Goal: Use online tool/utility: Use online tool/utility

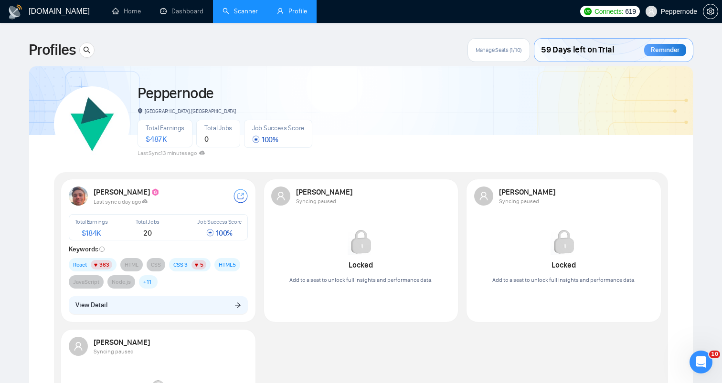
click at [248, 15] on link "Scanner" at bounding box center [239, 11] width 35 height 8
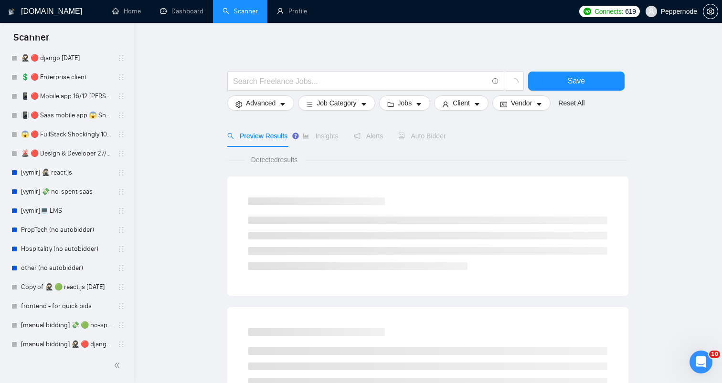
scroll to position [418, 0]
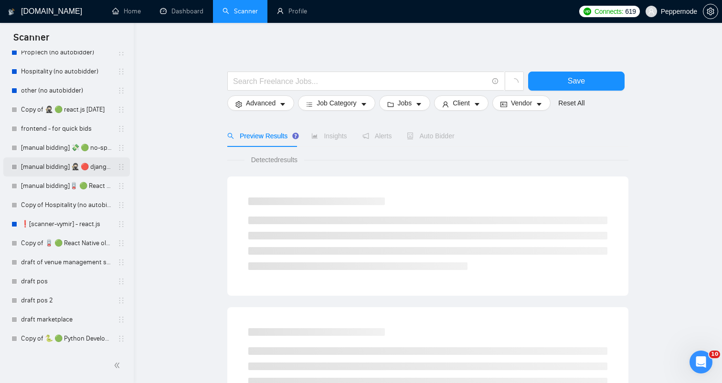
click at [62, 168] on link "[manual bidding] 🥷🏻 🔴 django [DATE]" at bounding box center [66, 166] width 91 height 19
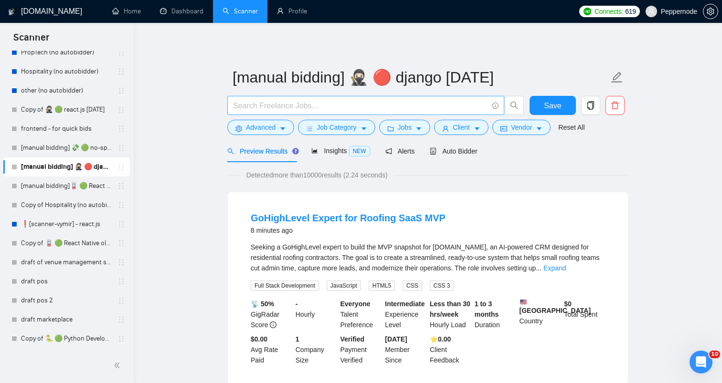
click at [305, 115] on span at bounding box center [365, 105] width 277 height 19
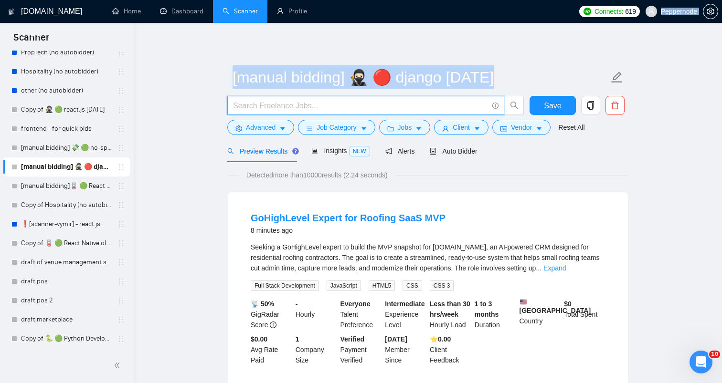
click at [305, 115] on span at bounding box center [365, 105] width 277 height 19
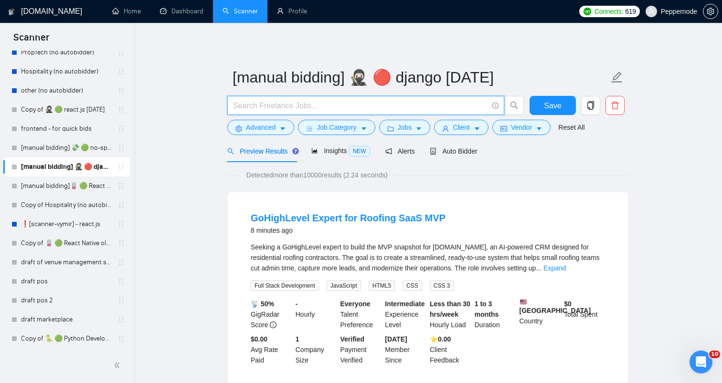
click at [305, 109] on input "text" at bounding box center [360, 106] width 255 height 12
paste input "💻 Senior Full Stack Engineer (Next.js + FastAPI + AI Integrations)"
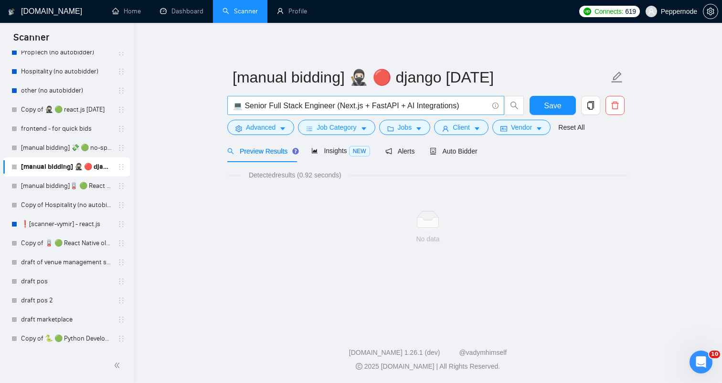
click at [248, 105] on input "💻 Senior Full Stack Engineer (Next.js + FastAPI + AI Integrations)" at bounding box center [360, 106] width 255 height 12
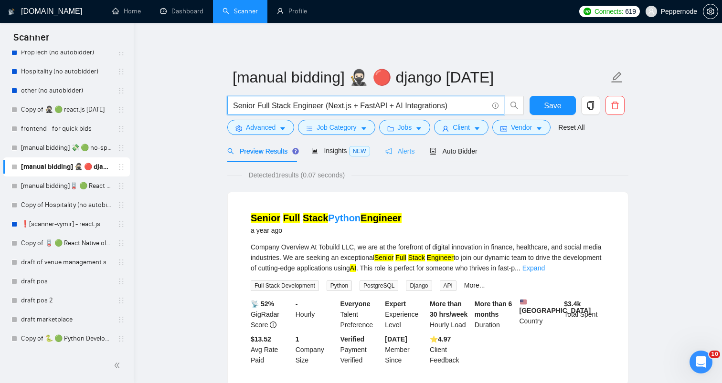
type input "Senior Full Stack Engineer (Next.js + FastAPI + AI Integrations)"
click at [277, 130] on button "Advanced" at bounding box center [260, 127] width 67 height 15
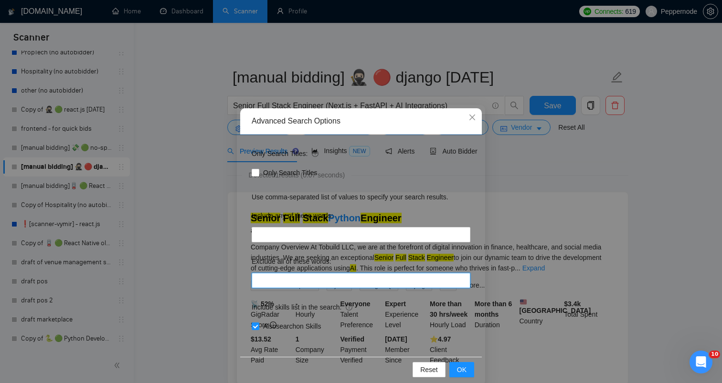
click at [319, 281] on input "text" at bounding box center [361, 280] width 219 height 15
click at [606, 253] on div "Advanced Search Options Only Search Titles: Only Search Titles Use comma-separa…" at bounding box center [361, 191] width 722 height 383
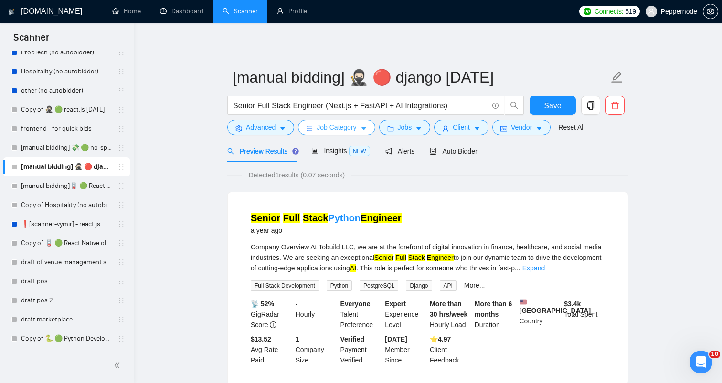
click at [356, 125] on span "Job Category" at bounding box center [336, 127] width 40 height 10
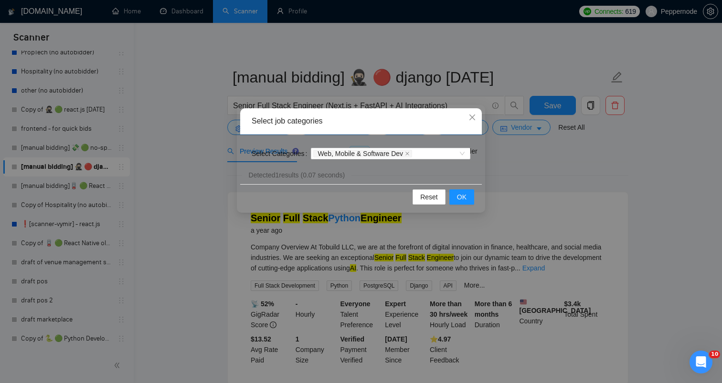
click at [580, 179] on div "Select job categories Select Categories Web, Mobile & Software Dev Reset OK" at bounding box center [361, 191] width 722 height 383
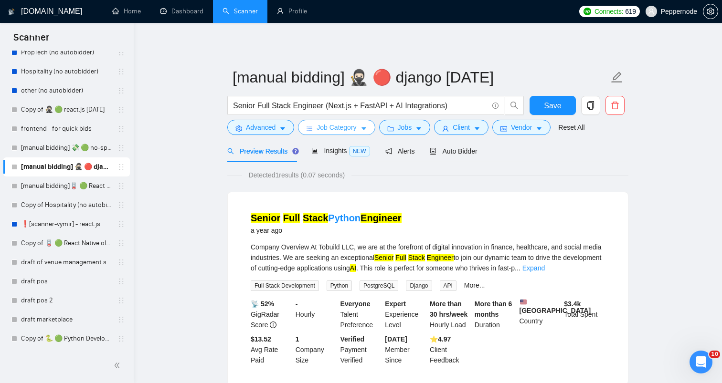
click at [349, 130] on span "Job Category" at bounding box center [336, 127] width 40 height 10
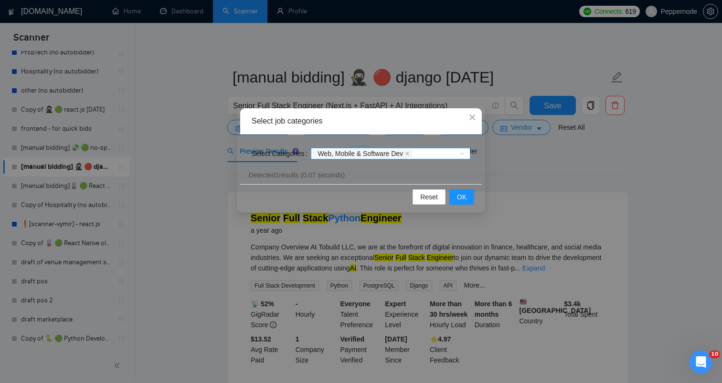
click at [409, 152] on span "Web, Mobile & Software Dev" at bounding box center [362, 154] width 99 height 8
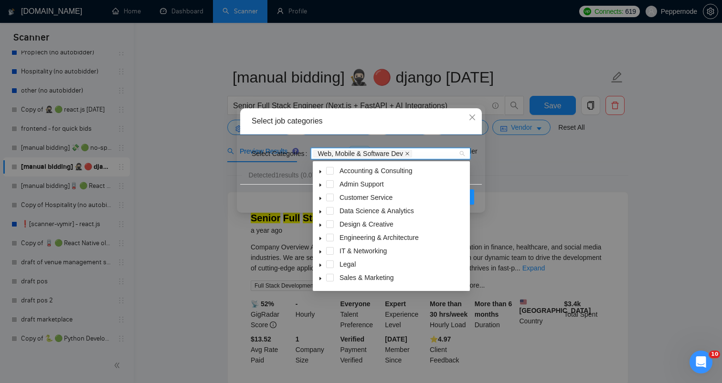
click at [409, 156] on icon "close" at bounding box center [407, 153] width 5 height 5
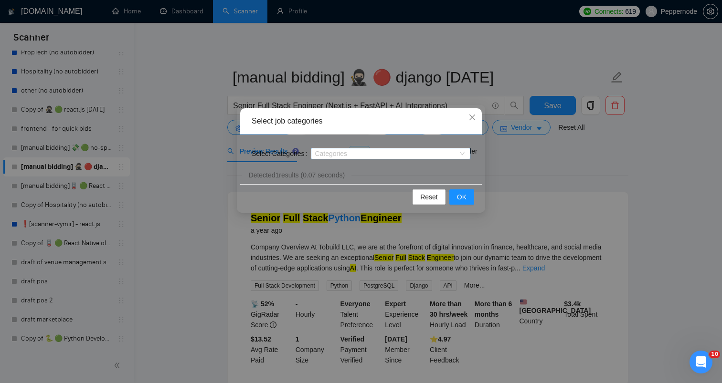
click at [508, 163] on div "Select job categories Select Categories Categories Reset OK" at bounding box center [361, 191] width 722 height 383
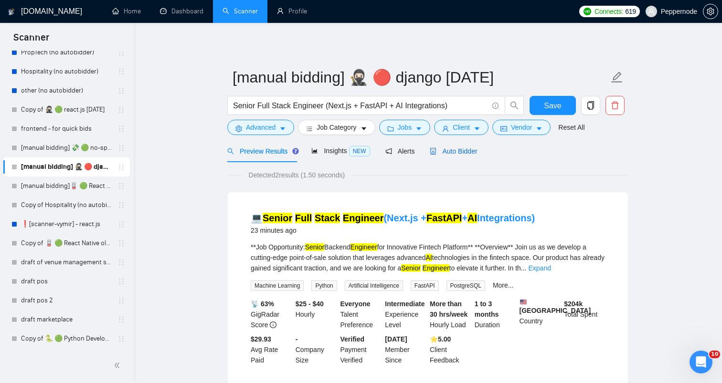
click at [450, 155] on div "Auto Bidder" at bounding box center [453, 151] width 47 height 10
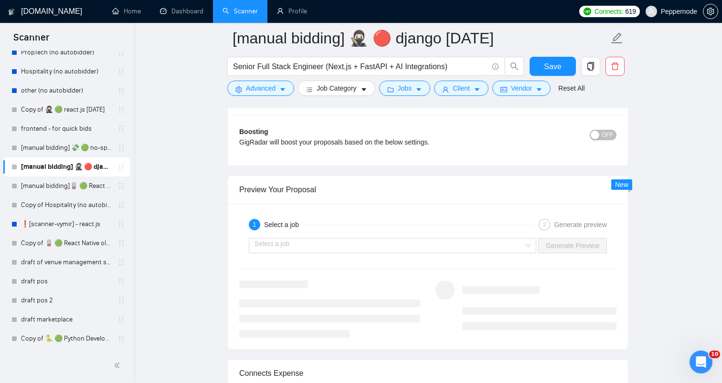
scroll to position [1729, 0]
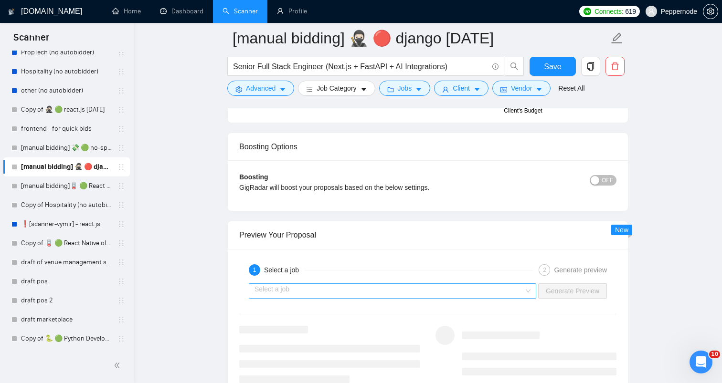
click at [404, 292] on input "search" at bounding box center [388, 291] width 269 height 14
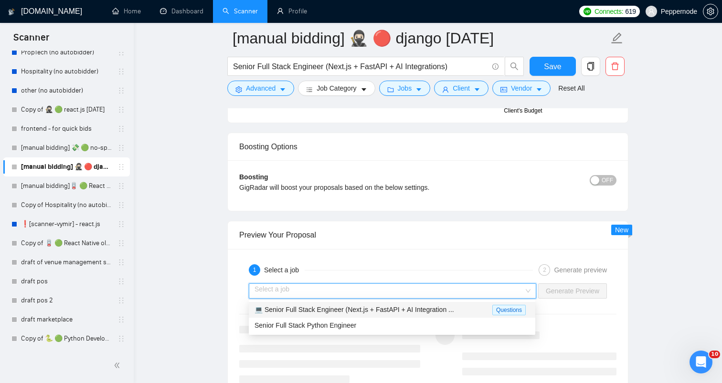
click at [356, 309] on span "💻 Senior Full Stack Engineer (Next.js + FastAPI + AI Integration ..." at bounding box center [353, 310] width 199 height 8
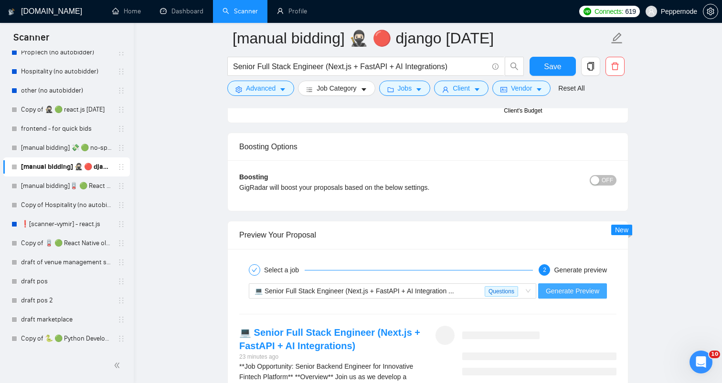
click at [598, 283] on button "Generate Preview" at bounding box center [572, 290] width 69 height 15
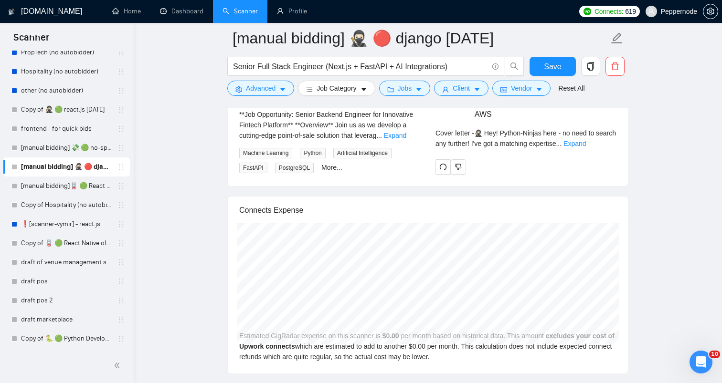
scroll to position [1923, 0]
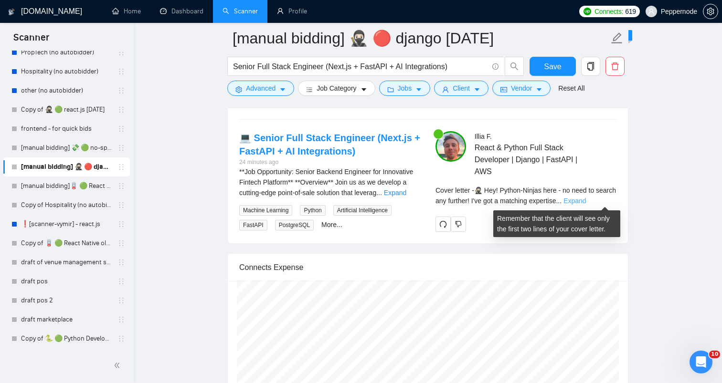
click at [586, 201] on link "Expand" at bounding box center [574, 201] width 22 height 8
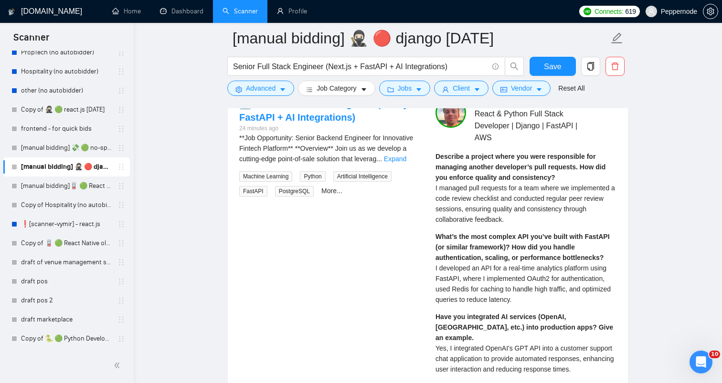
scroll to position [1959, 0]
click at [497, 204] on span "I managed pull requests for a team where we implemented a code review checklist…" at bounding box center [524, 202] width 179 height 39
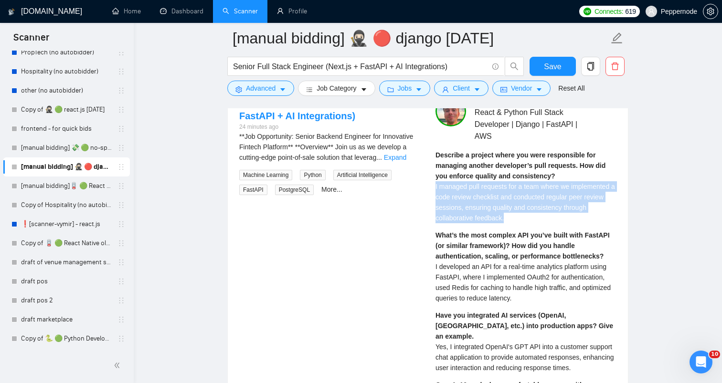
click at [497, 204] on span "I managed pull requests for a team where we implemented a code review checklist…" at bounding box center [524, 202] width 179 height 39
copy span "I managed pull requests for a team where we implemented a code review checklist…"
click at [472, 199] on span "I managed pull requests for a team where we implemented a code review checklist…" at bounding box center [524, 202] width 179 height 39
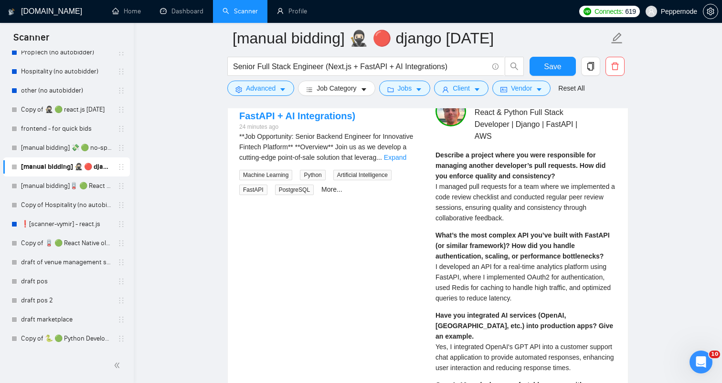
click at [465, 197] on span "I managed pull requests for a team where we implemented a code review checklist…" at bounding box center [524, 202] width 179 height 39
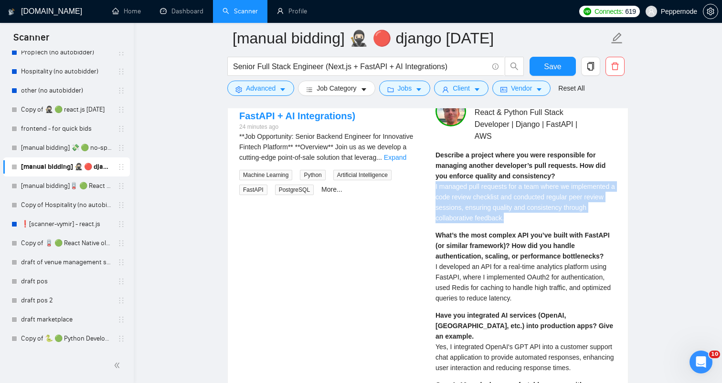
click at [465, 197] on span "I managed pull requests for a team where we implemented a code review checklist…" at bounding box center [524, 202] width 179 height 39
copy span "I managed pull requests for a team where we implemented a code review checklist…"
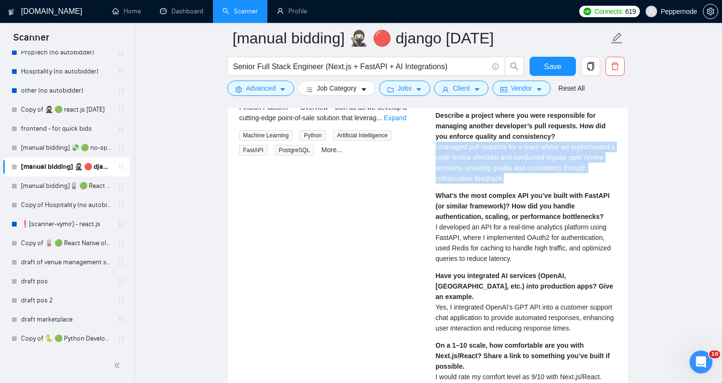
scroll to position [2000, 0]
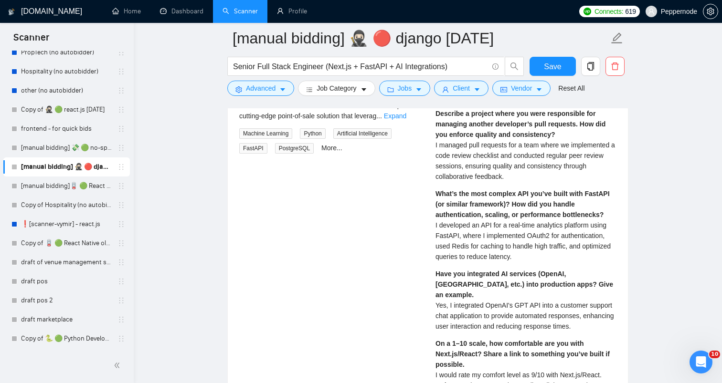
click at [476, 254] on span "I developed an API for a real-time analytics platform using FastAPI, where I im…" at bounding box center [522, 240] width 175 height 39
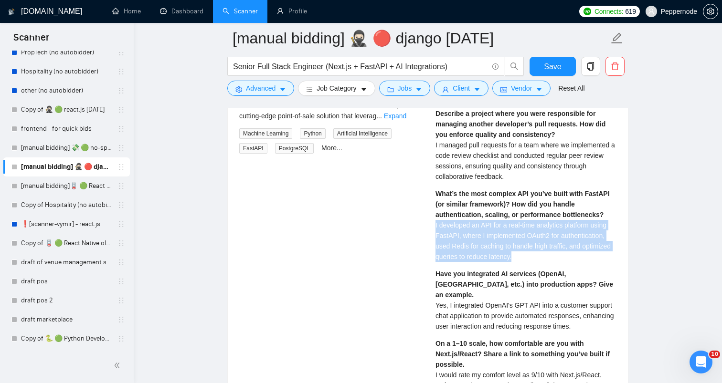
click at [476, 254] on span "I developed an API for a real-time analytics platform using FastAPI, where I im…" at bounding box center [522, 240] width 175 height 39
copy span "I developed an API for a real-time analytics platform using FastAPI, where I im…"
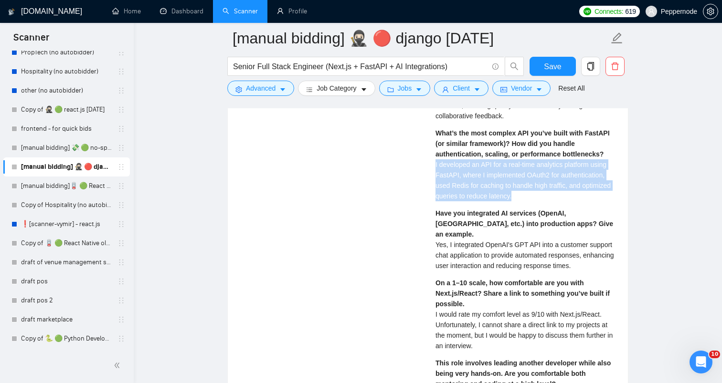
scroll to position [2065, 0]
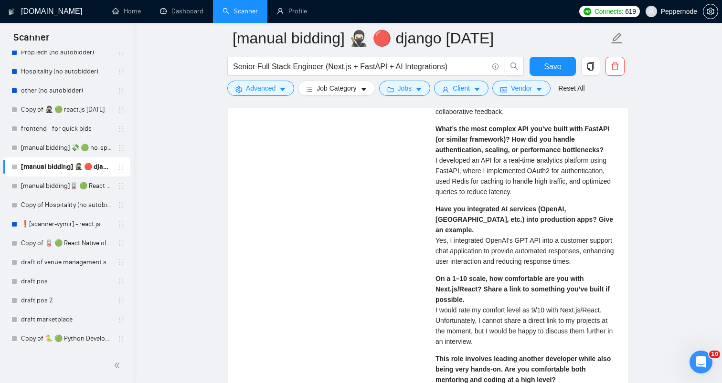
click at [462, 242] on span "Yes, I integrated OpenAI's GPT API into a customer support chat application to …" at bounding box center [524, 251] width 178 height 29
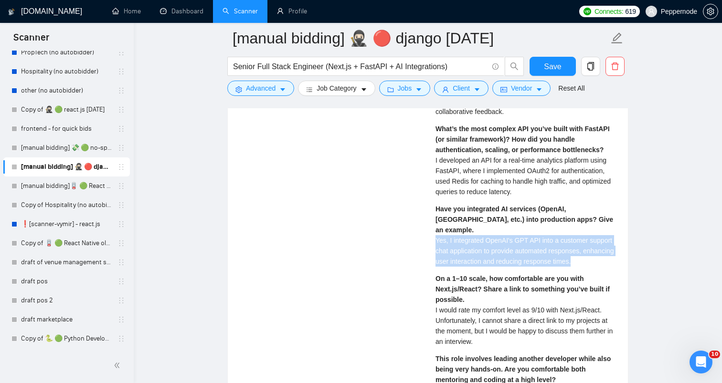
click at [462, 242] on span "Yes, I integrated OpenAI's GPT API into a customer support chat application to …" at bounding box center [524, 251] width 178 height 29
copy span "Yes, I integrated OpenAI's GPT API into a customer support chat application to …"
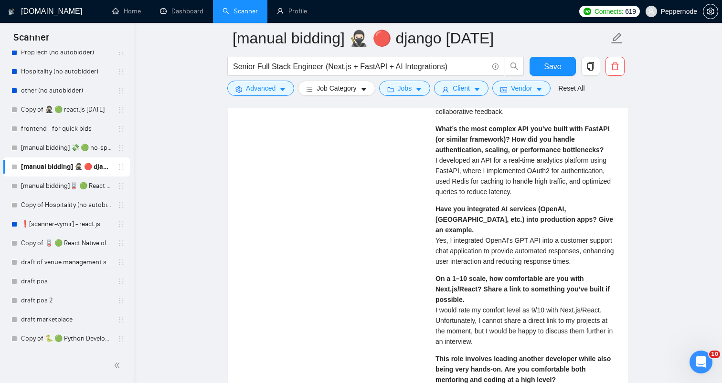
click at [478, 315] on div "On a 1–10 scale, how comfortable are you with Next.js/React? Share a link to so…" at bounding box center [525, 309] width 181 height 73
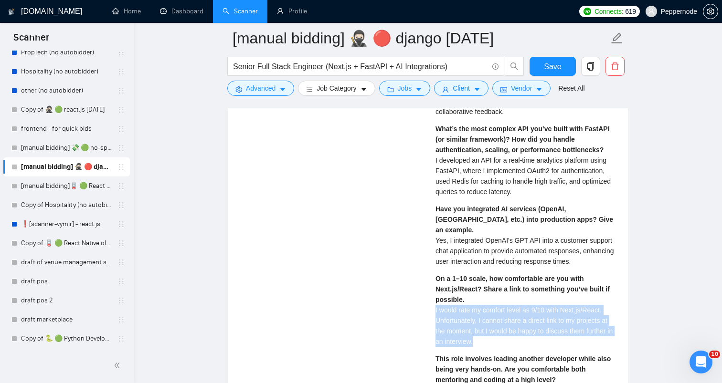
click at [478, 315] on div "On a 1–10 scale, how comfortable are you with Next.js/React? Share a link to so…" at bounding box center [525, 309] width 181 height 73
copy span "I would rate my comfort level as 9/10 with Next.js/React. Unfortunately, I cann…"
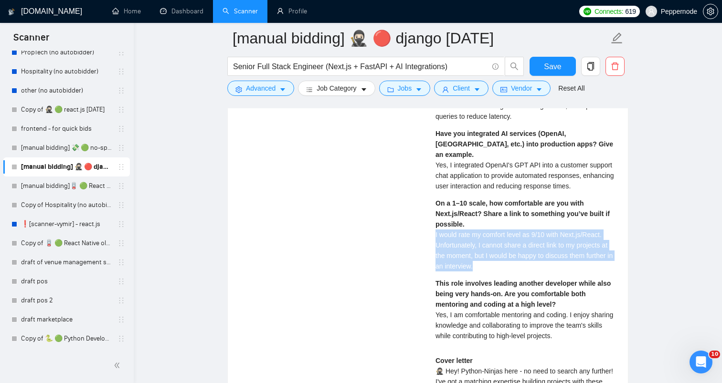
scroll to position [2143, 0]
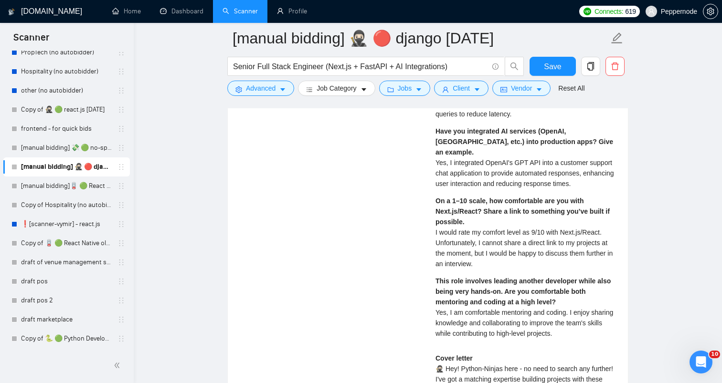
click at [456, 315] on span "Yes, I am comfortable mentoring and coding. I enjoy sharing knowledge and colla…" at bounding box center [524, 323] width 178 height 29
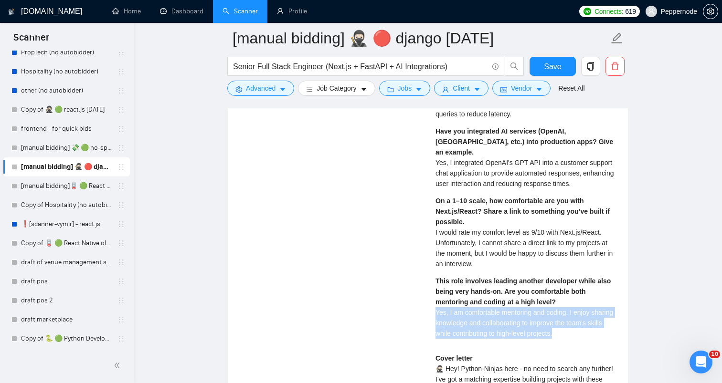
click at [456, 315] on span "Yes, I am comfortable mentoring and coding. I enjoy sharing knowledge and colla…" at bounding box center [524, 323] width 178 height 29
copy span "Yes, I am comfortable mentoring and coding. I enjoy sharing knowledge and colla…"
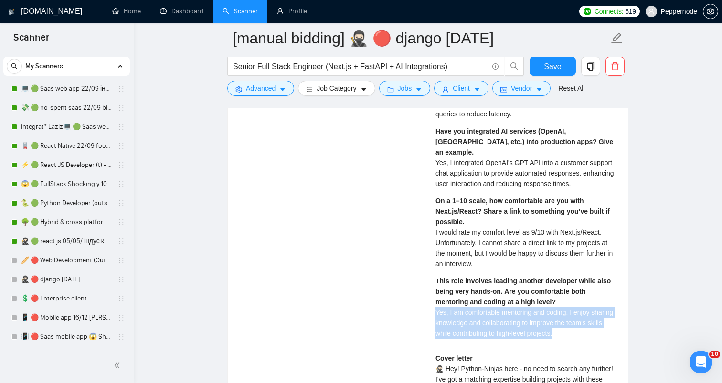
scroll to position [0, 0]
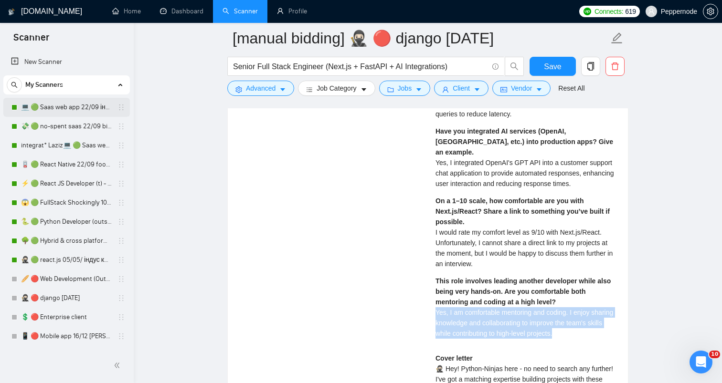
click at [36, 110] on link "💻 🟢 Saas web app 22/09 інший кінець" at bounding box center [66, 107] width 91 height 19
